Goal: Task Accomplishment & Management: Use online tool/utility

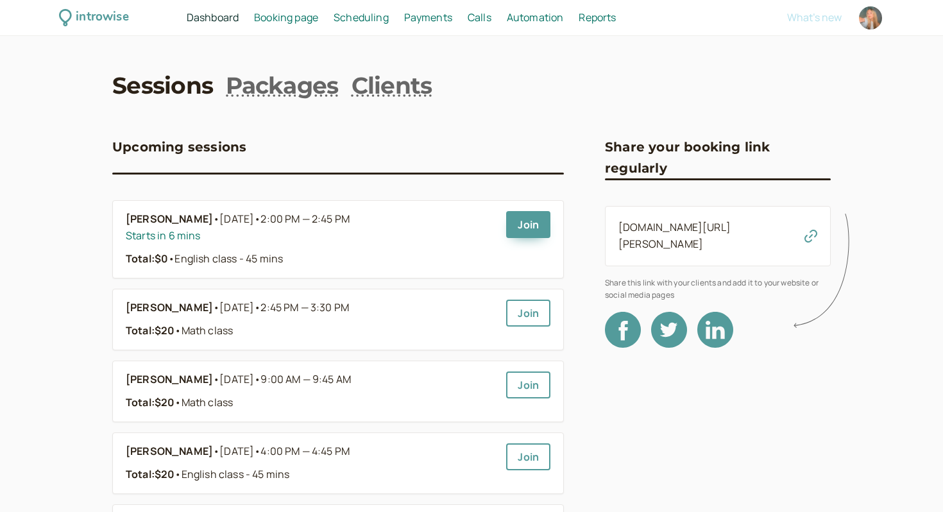
click at [262, 21] on span "Booking page" at bounding box center [286, 17] width 64 height 14
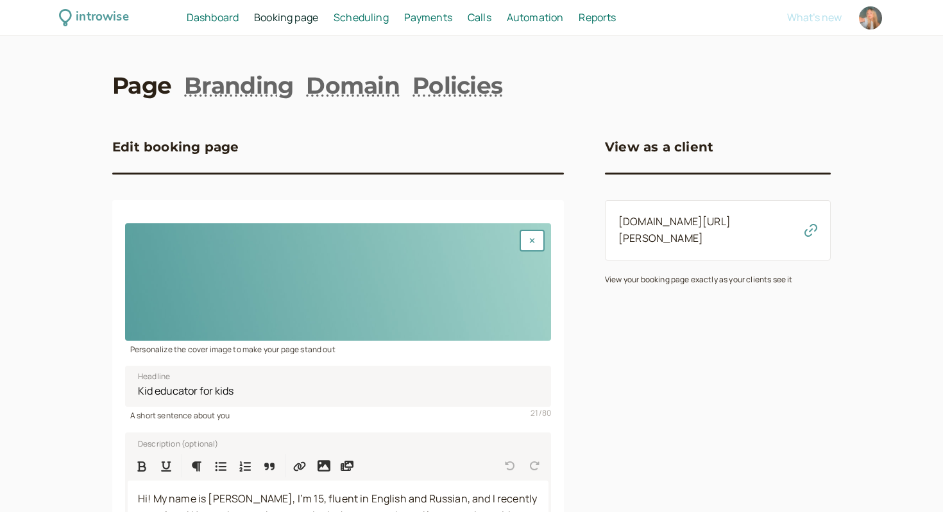
click at [262, 21] on span "Booking page" at bounding box center [286, 17] width 64 height 14
click at [362, 18] on span "Scheduling" at bounding box center [361, 17] width 55 height 14
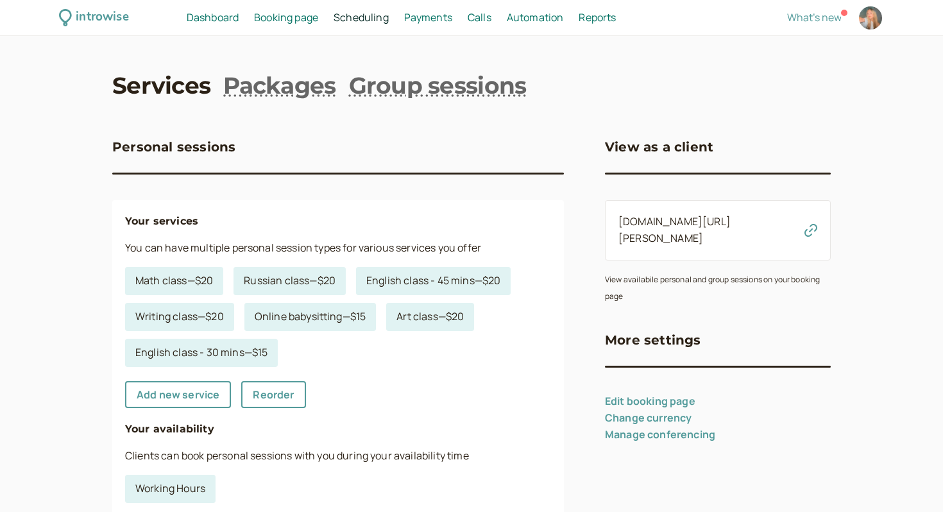
click at [211, 14] on span "Dashboard" at bounding box center [213, 17] width 52 height 14
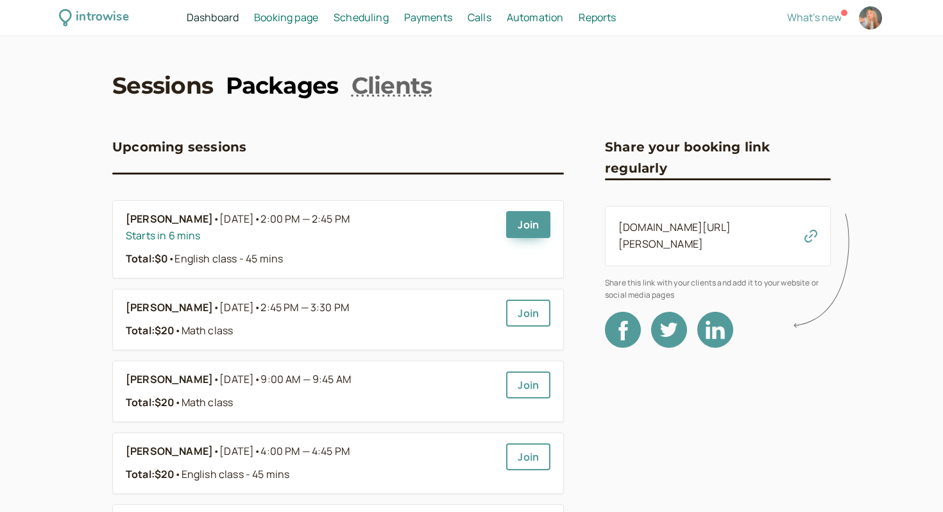
click at [297, 77] on link "Packages" at bounding box center [282, 85] width 112 height 32
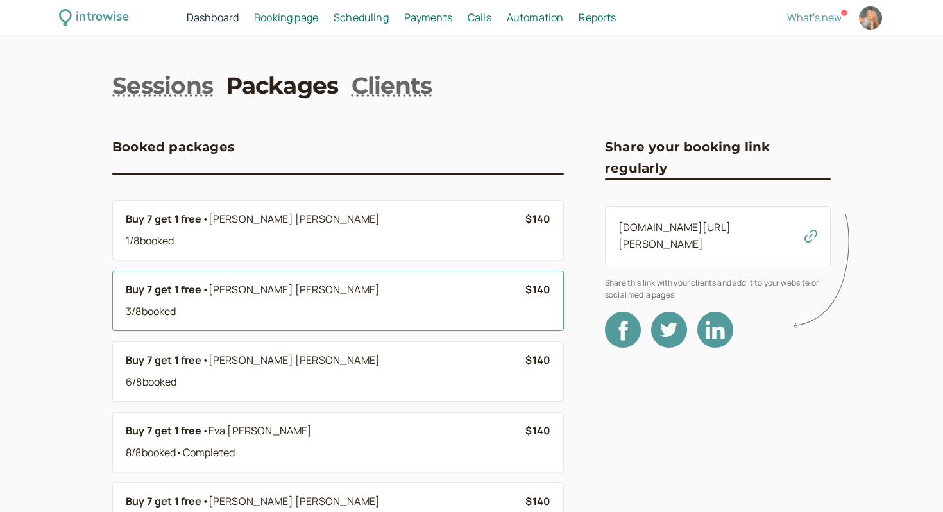
click at [235, 326] on li "Buy 7 get 1 free • Yeva Boiko 3 / 8 booked $140" at bounding box center [338, 301] width 452 height 60
click at [193, 283] on b "Buy 7 get 1 free" at bounding box center [164, 289] width 76 height 14
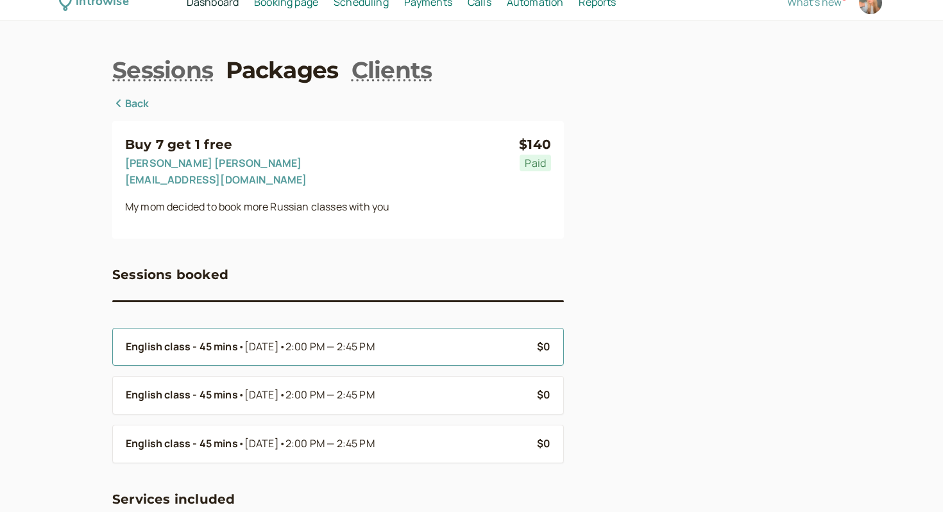
scroll to position [30, 0]
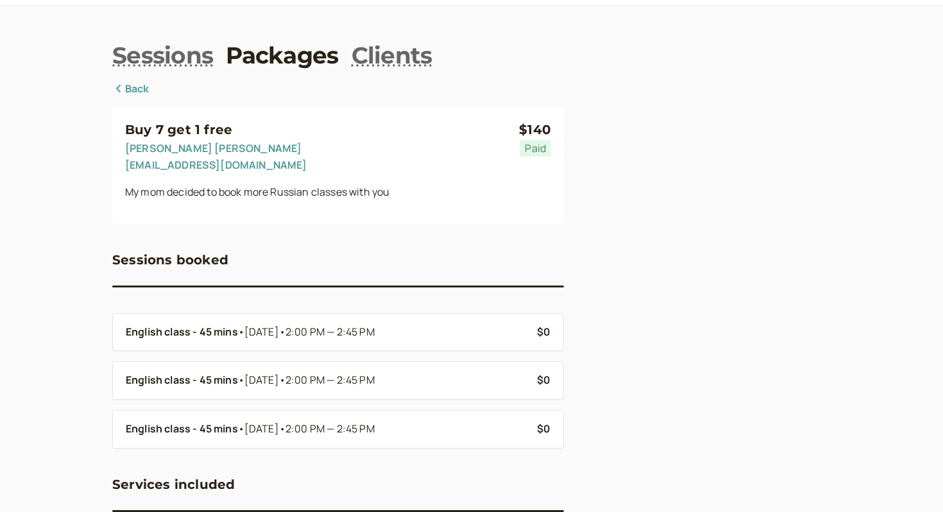
click at [125, 89] on link "Back" at bounding box center [130, 89] width 37 height 17
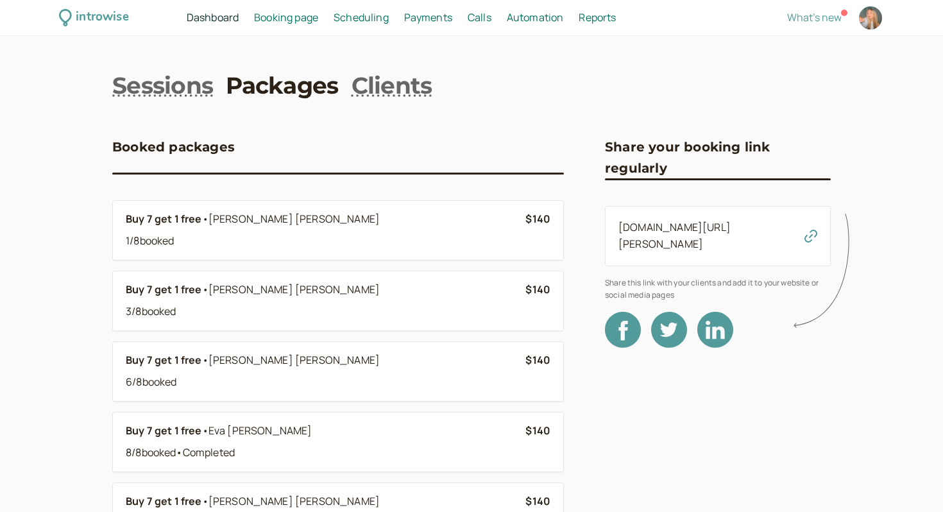
click at [202, 17] on span "Dashboard" at bounding box center [213, 17] width 52 height 14
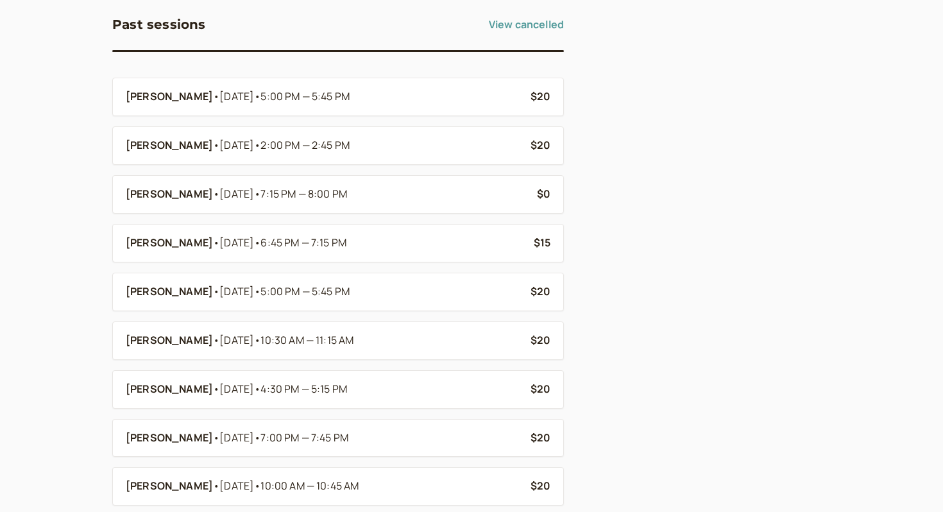
scroll to position [664, 0]
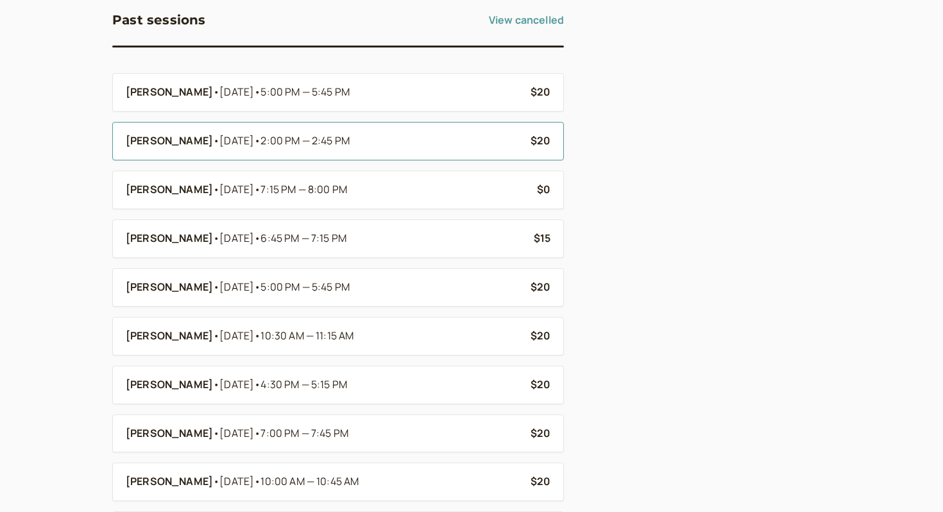
click at [193, 133] on li "Yeva Boiko • Sep 6 • 2:00 PM — 2:45 PM $20" at bounding box center [338, 141] width 452 height 39
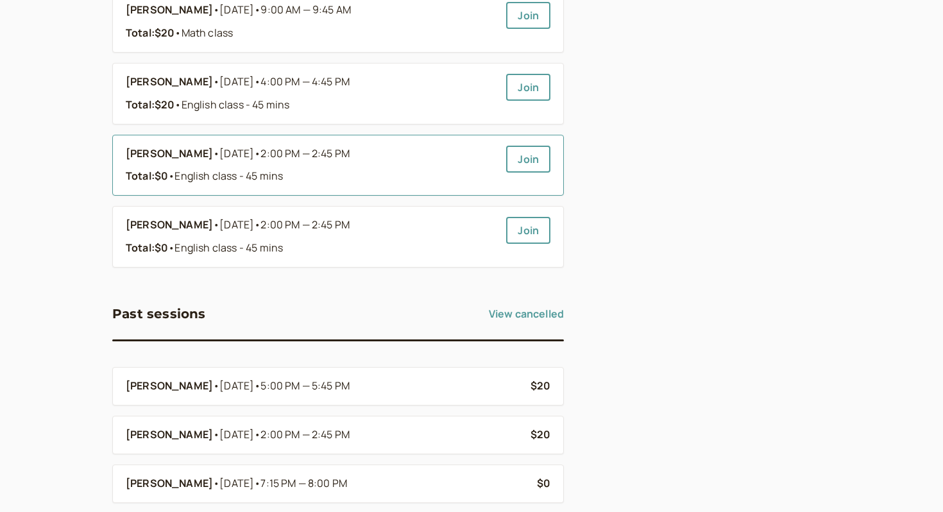
scroll to position [435, 0]
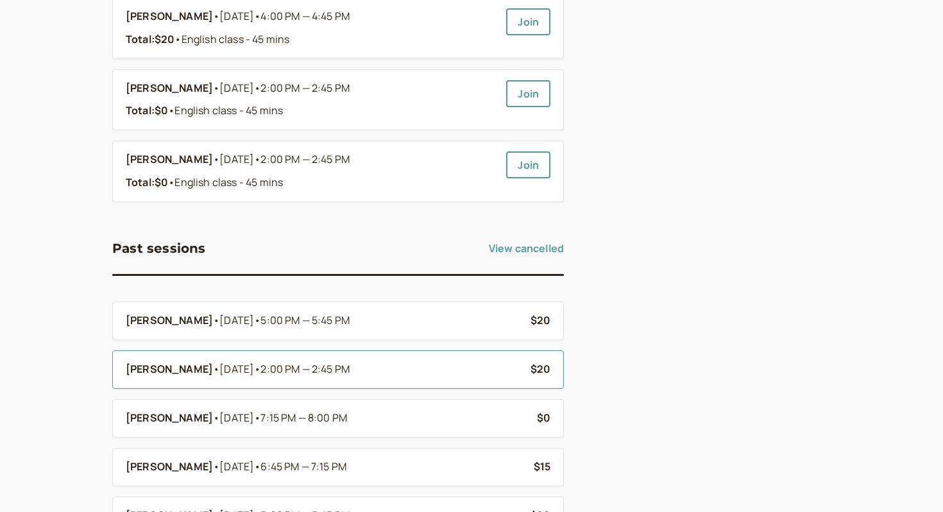
click at [138, 362] on b "[PERSON_NAME]" at bounding box center [169, 369] width 87 height 17
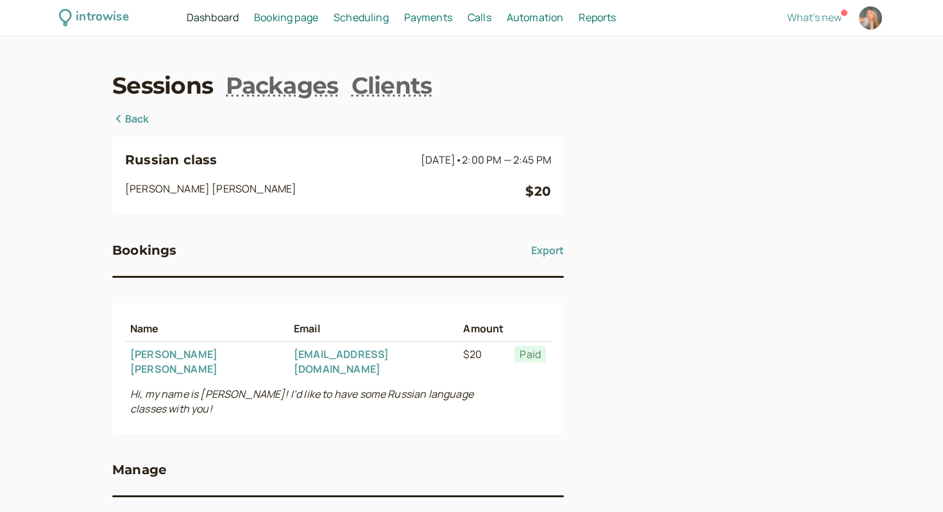
click at [116, 117] on icon at bounding box center [118, 119] width 13 height 10
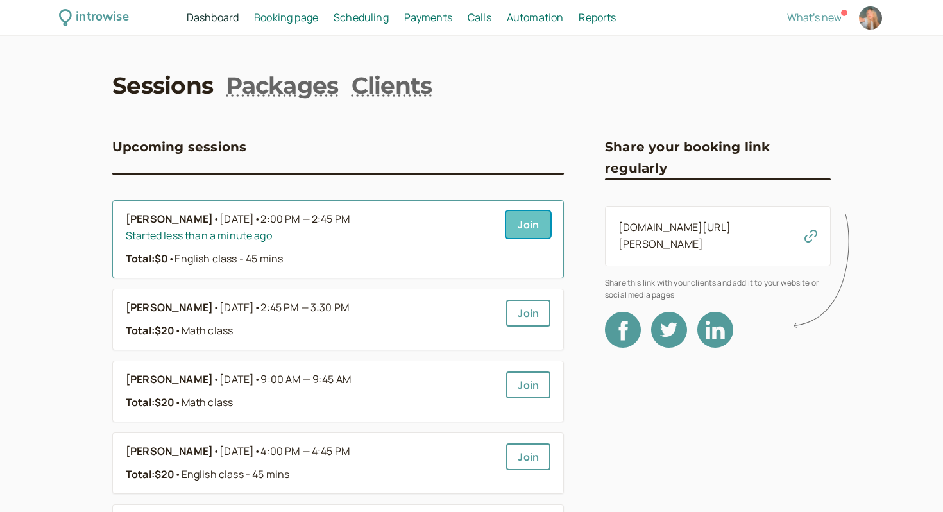
click at [543, 221] on link "Join" at bounding box center [528, 224] width 44 height 27
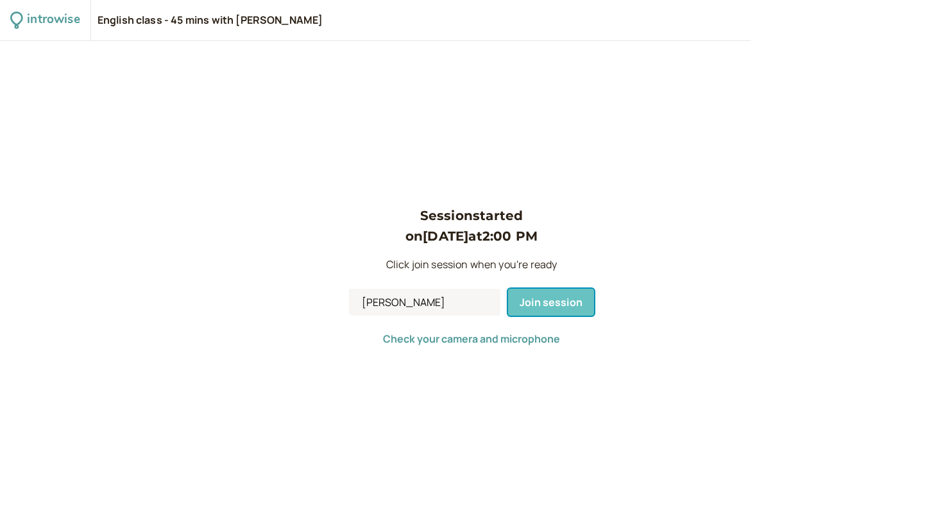
click at [533, 298] on span "Join session" at bounding box center [551, 302] width 63 height 14
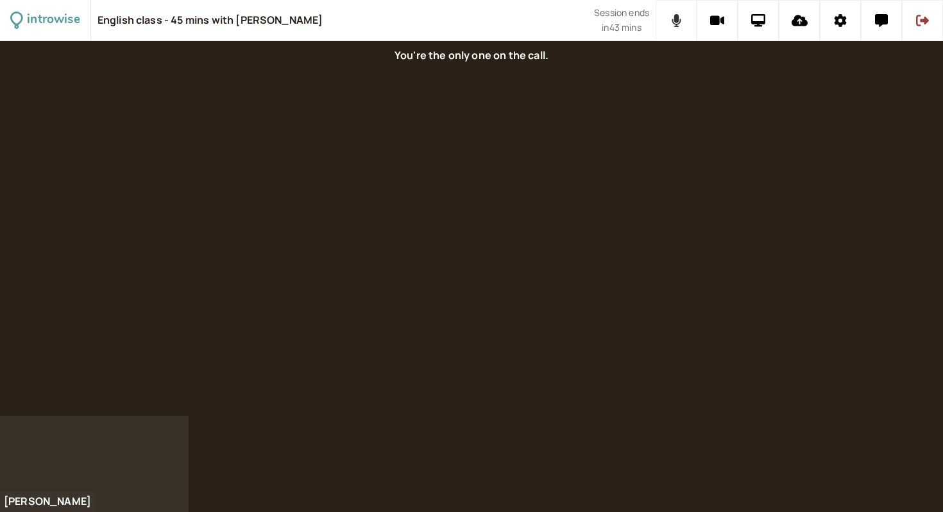
click at [673, 21] on icon at bounding box center [676, 20] width 9 height 13
click at [719, 20] on icon at bounding box center [717, 21] width 15 height 10
click at [837, 13] on button at bounding box center [840, 20] width 41 height 41
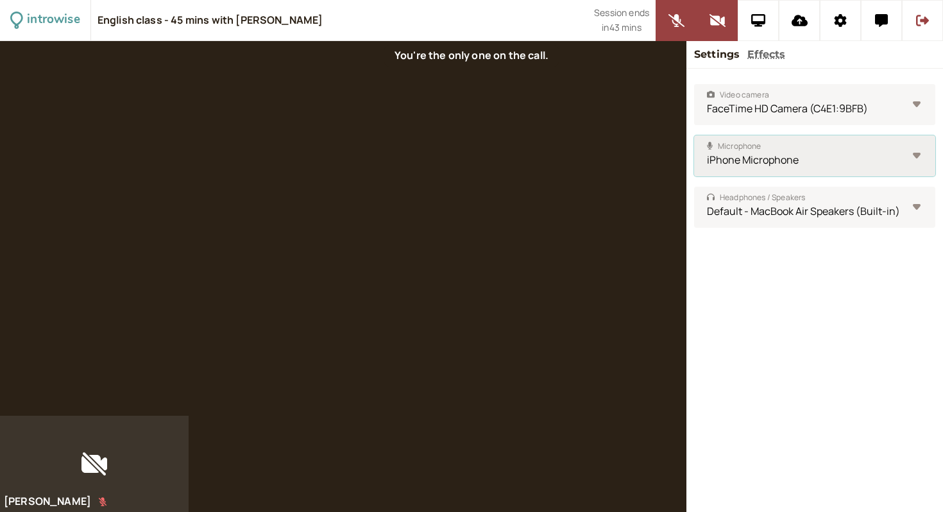
click at [779, 157] on select "iPhone Microphone MacBook Air Microphone (Built-in) Default - MacBook Air Micro…" at bounding box center [814, 155] width 241 height 41
select select "d2d2f6c3c92ee04762ff0747885c8dfbc0cb98f871e870e348f51919bad663f0"
click at [694, 135] on select "iPhone Microphone MacBook Air Microphone (Built-in) Default - MacBook Air Micro…" at bounding box center [814, 155] width 241 height 41
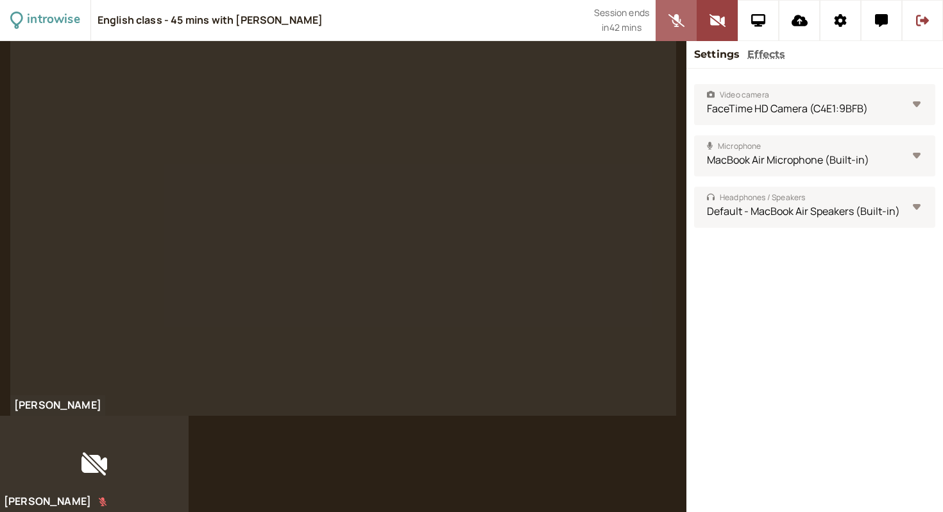
click at [673, 22] on icon at bounding box center [676, 20] width 16 height 13
click at [718, 19] on icon at bounding box center [717, 20] width 16 height 13
click at [846, 21] on icon at bounding box center [840, 20] width 13 height 13
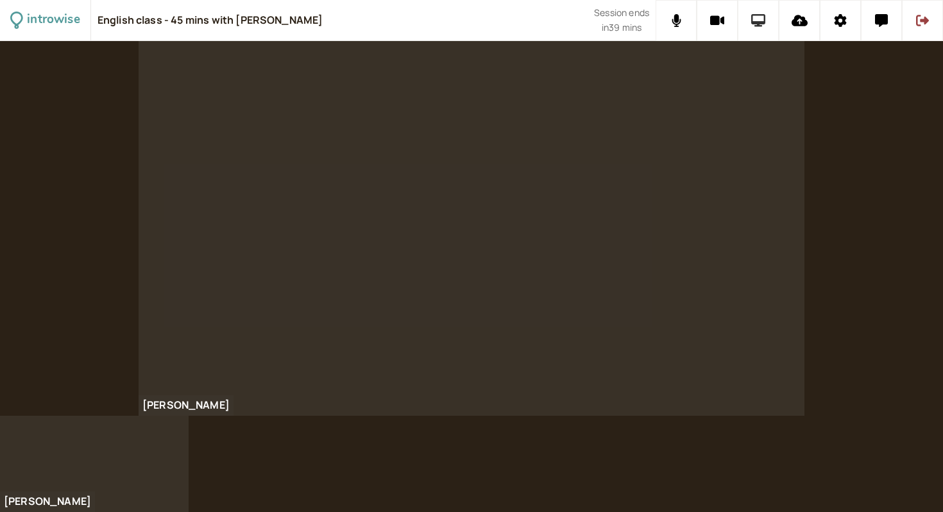
click at [743, 19] on button at bounding box center [758, 20] width 41 height 41
click at [752, 24] on icon at bounding box center [759, 20] width 15 height 13
click at [766, 26] on button at bounding box center [758, 20] width 41 height 41
click at [755, 22] on icon at bounding box center [759, 20] width 15 height 13
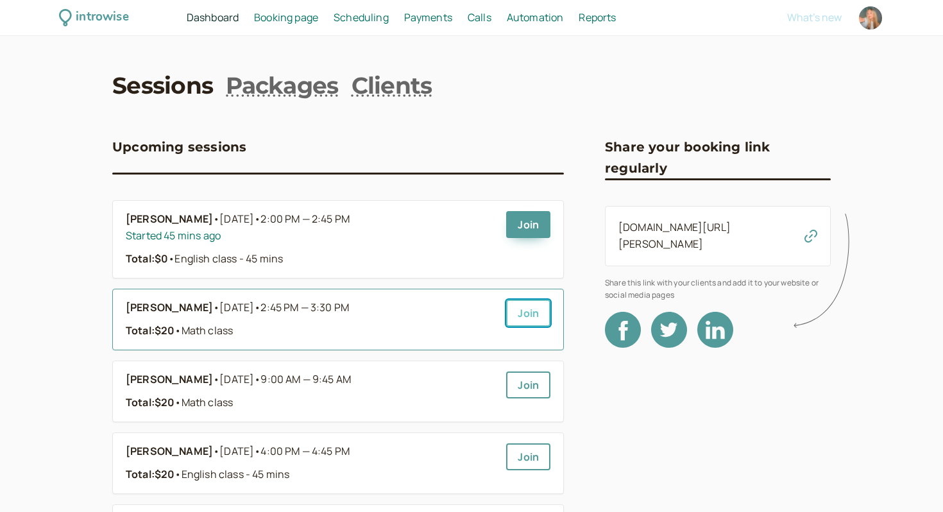
click at [526, 319] on link "Join" at bounding box center [528, 313] width 44 height 27
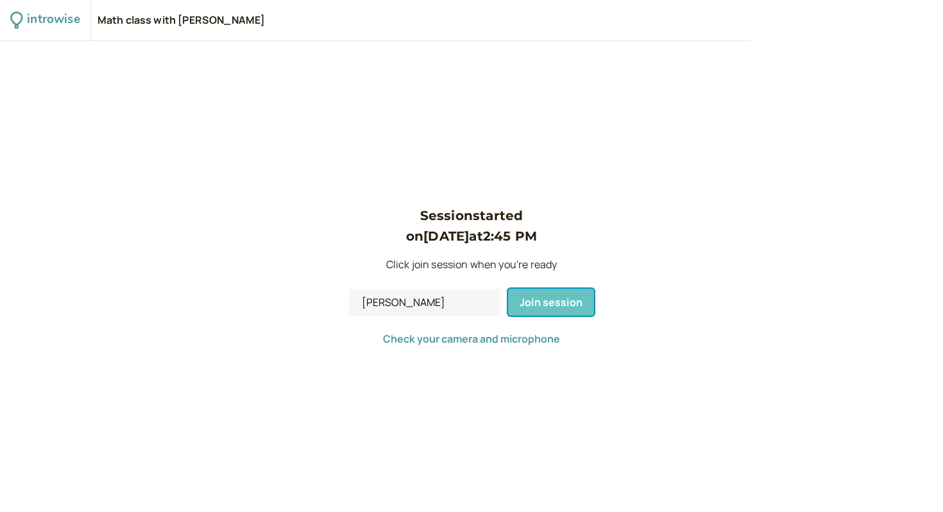
click at [536, 311] on button "Join session" at bounding box center [551, 302] width 86 height 27
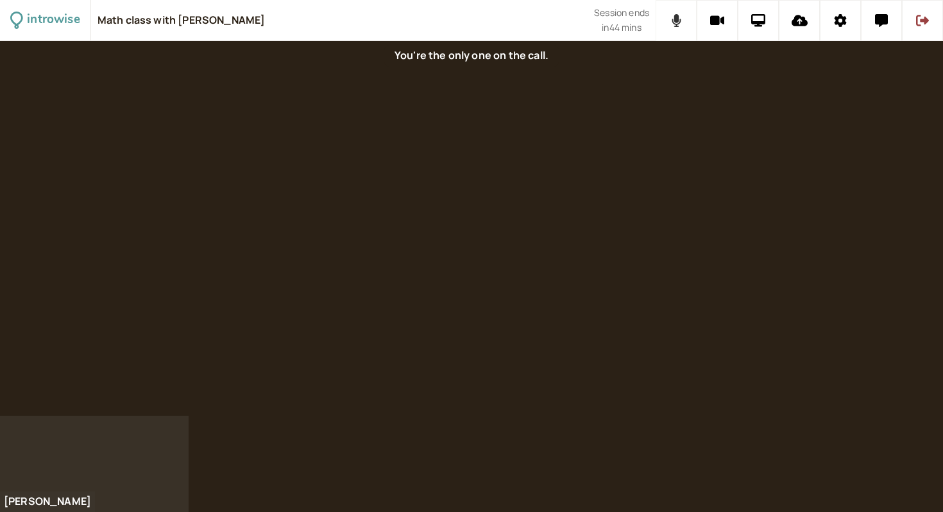
click at [675, 17] on icon at bounding box center [676, 20] width 9 height 13
click at [698, 20] on button at bounding box center [717, 20] width 41 height 41
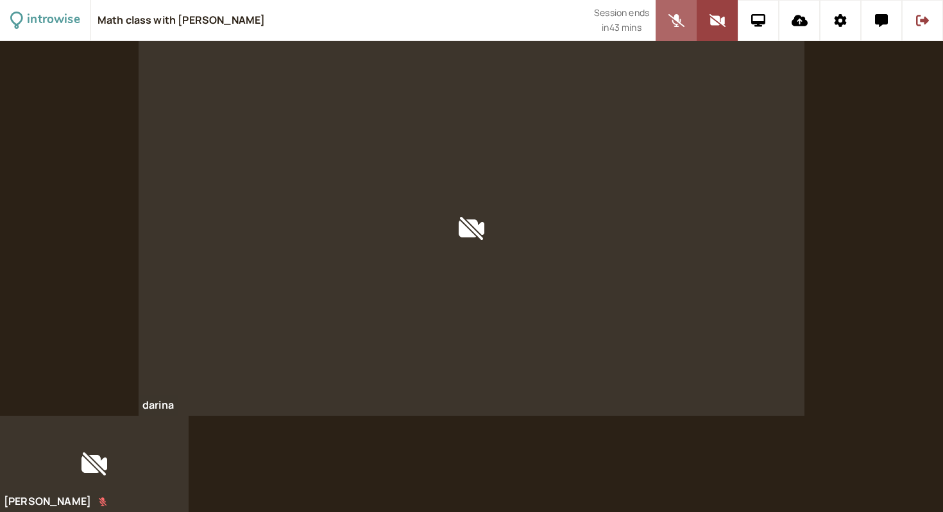
click at [666, 25] on button at bounding box center [676, 20] width 41 height 41
click at [723, 25] on icon at bounding box center [717, 20] width 16 height 13
drag, startPoint x: 200, startPoint y: 85, endPoint x: 321, endPoint y: 75, distance: 121.7
click at [321, 75] on div at bounding box center [472, 228] width 666 height 375
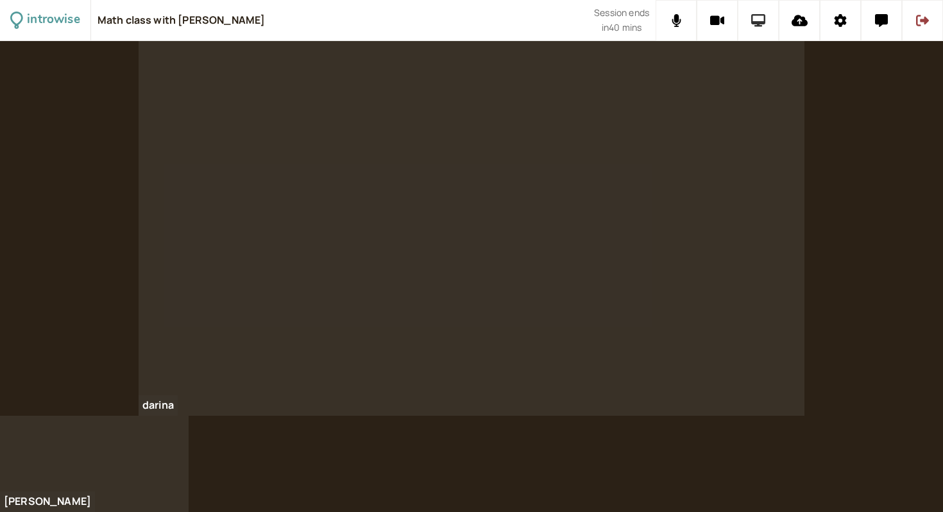
click at [754, 18] on icon at bounding box center [759, 20] width 15 height 13
